Goal: Navigation & Orientation: Find specific page/section

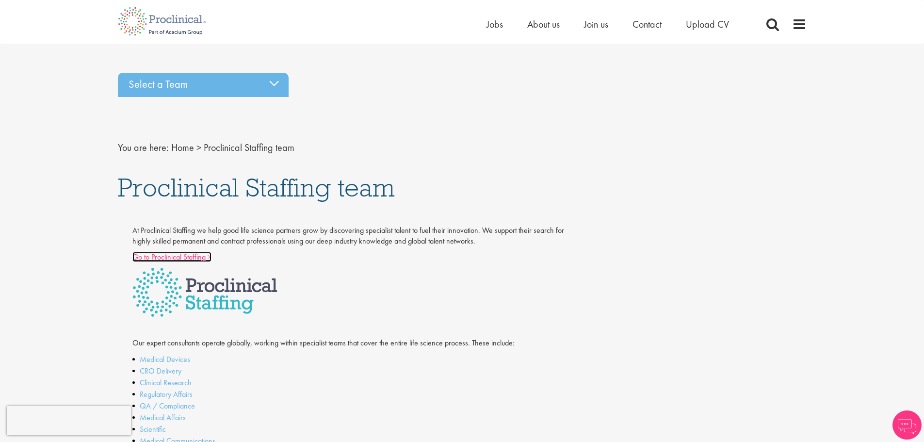
click at [183, 258] on link "Go to Proclinical Staffing >" at bounding box center [171, 257] width 79 height 10
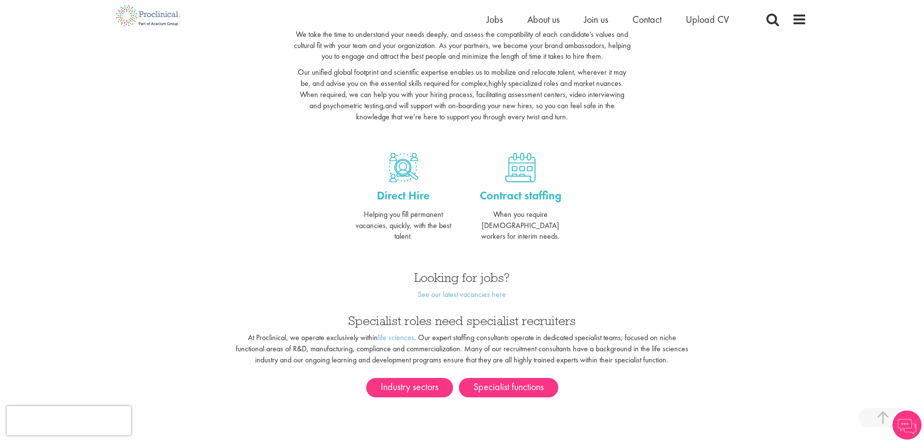
scroll to position [340, 0]
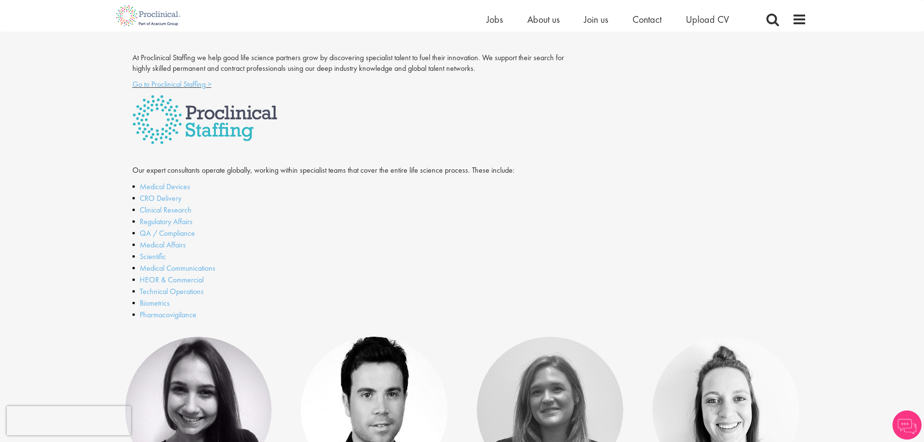
scroll to position [243, 0]
